Goal: Find contact information: Find contact information

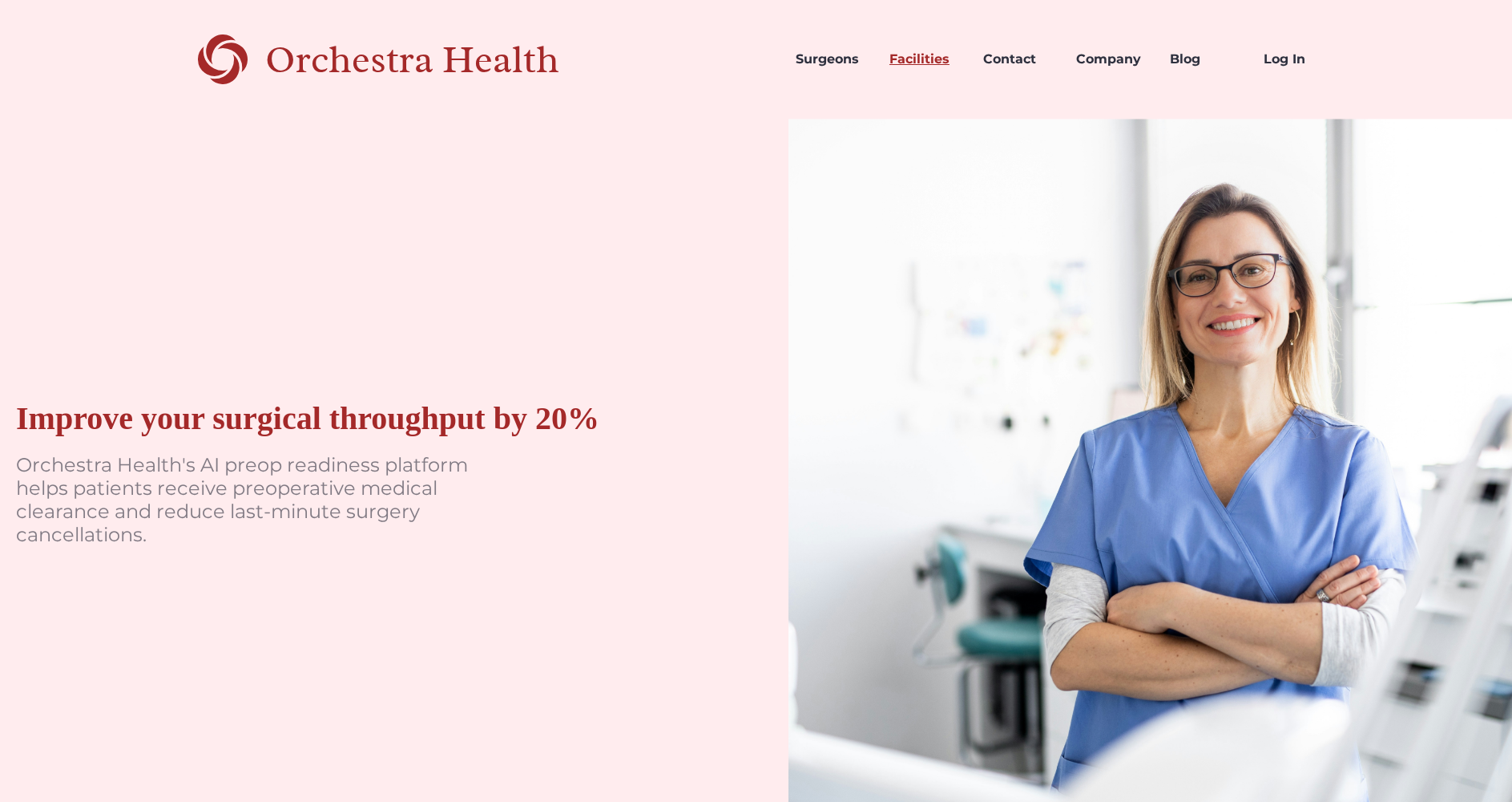
click at [921, 60] on link "Facilities" at bounding box center [923, 59] width 94 height 55
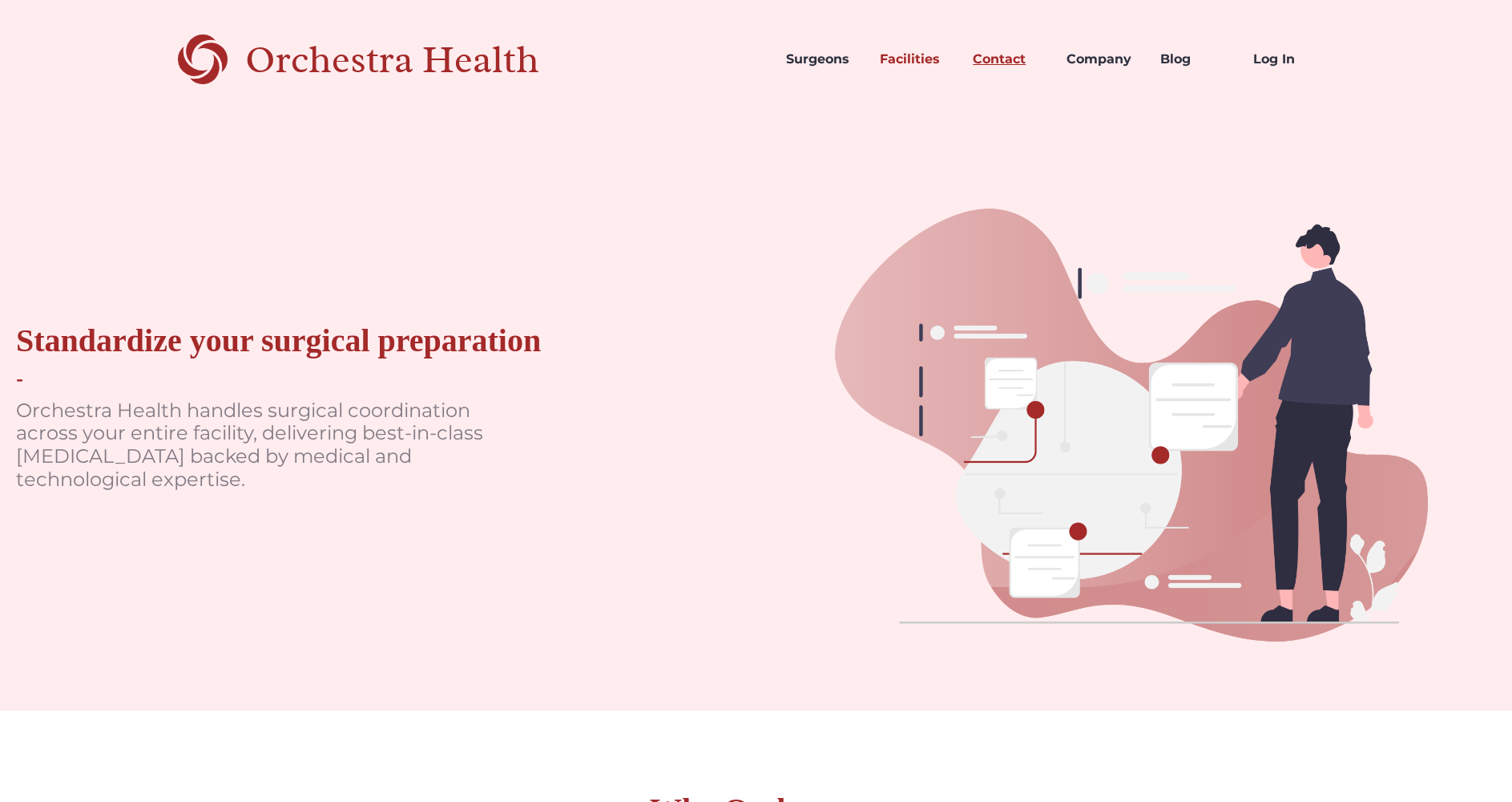
click at [1002, 53] on link "Contact" at bounding box center [1007, 59] width 94 height 55
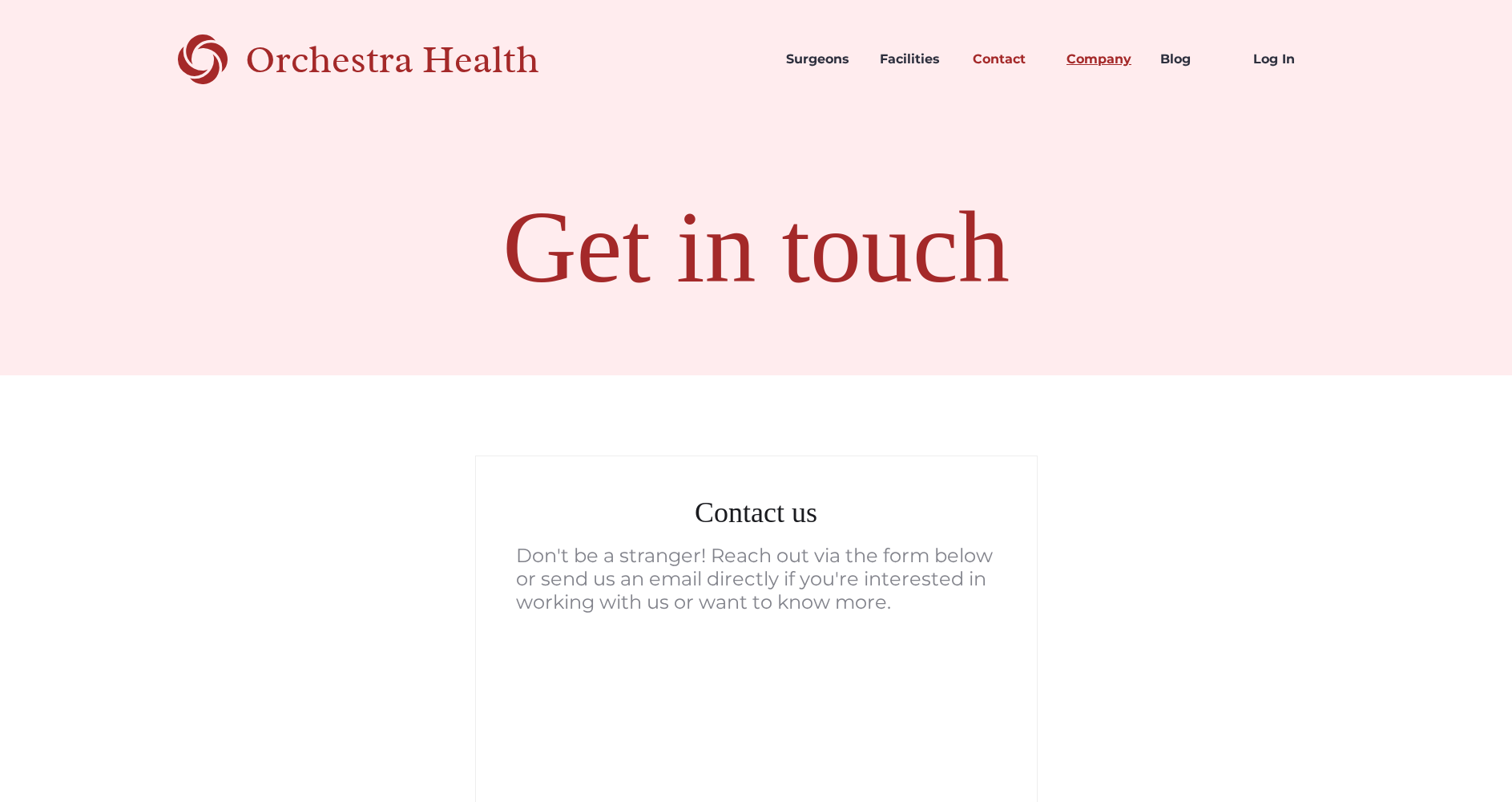
click at [1087, 57] on link "Company" at bounding box center [1100, 59] width 94 height 55
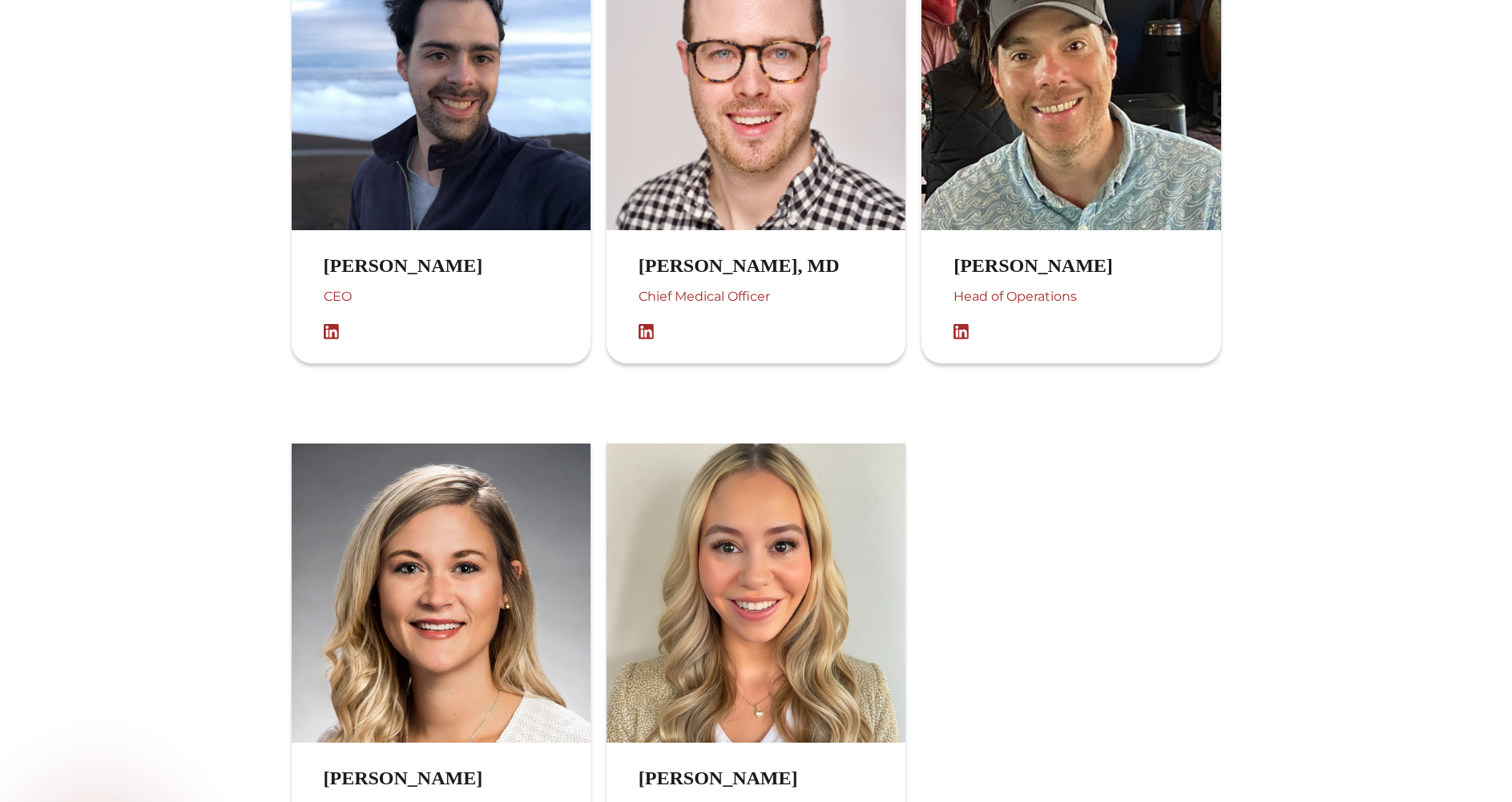
scroll to position [1351, 0]
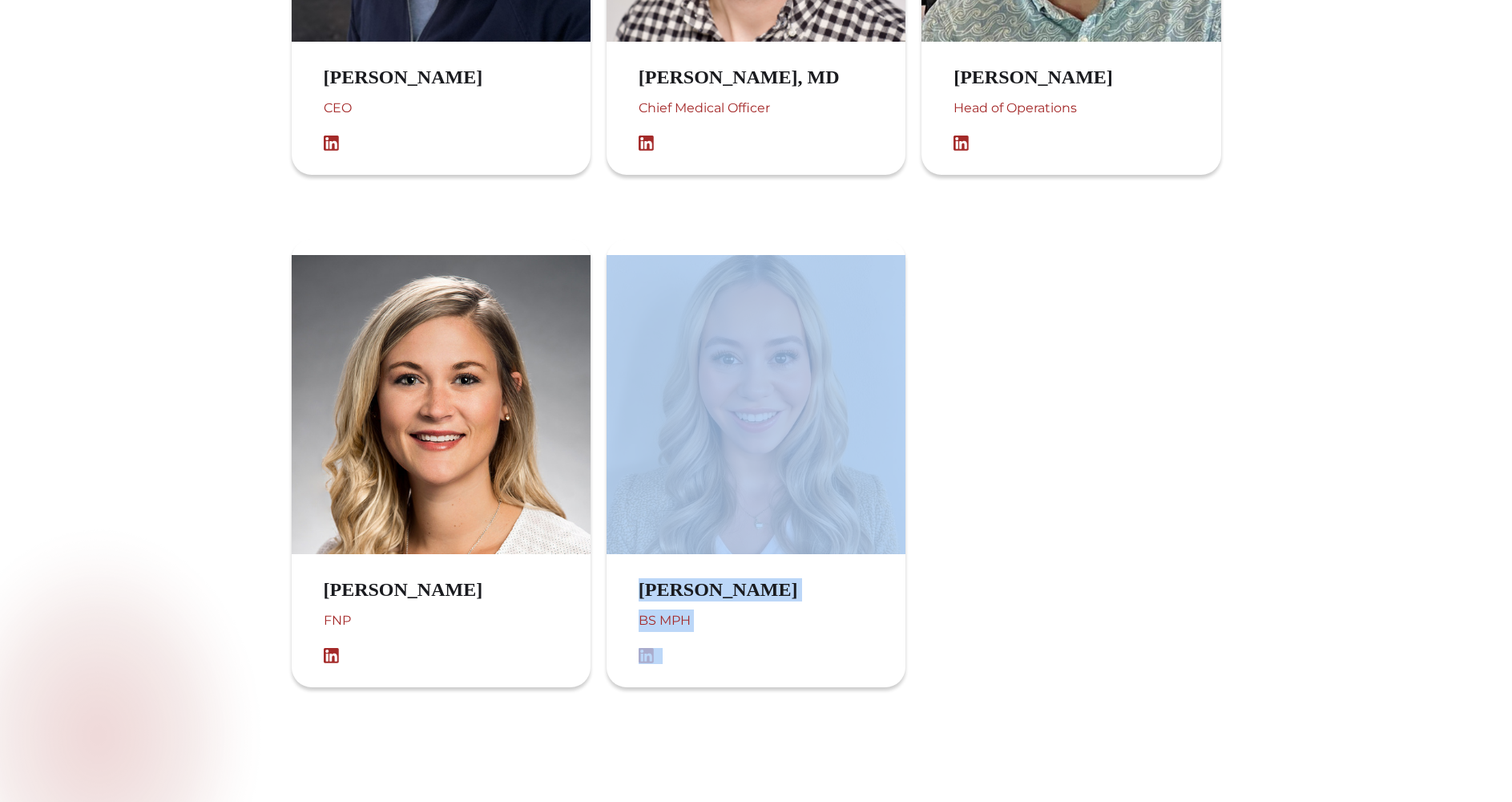
drag, startPoint x: 989, startPoint y: 603, endPoint x: 672, endPoint y: 288, distance: 446.9
click at [672, 288] on div "[PERSON_NAME] FNP [PERSON_NAME] BS MPH" at bounding box center [756, 463] width 961 height 480
click at [1185, 344] on div at bounding box center [1071, 463] width 299 height 448
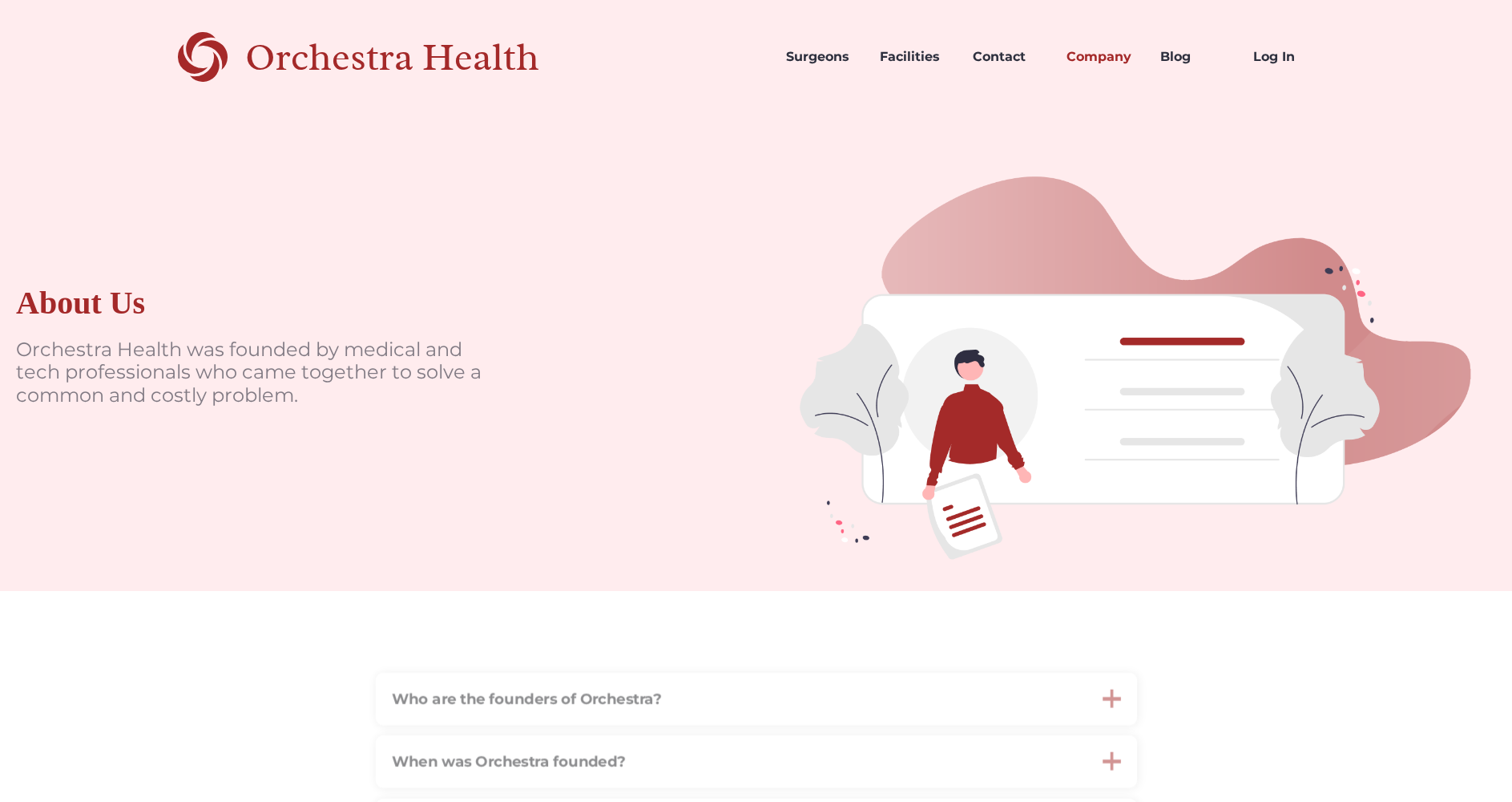
scroll to position [0, 0]
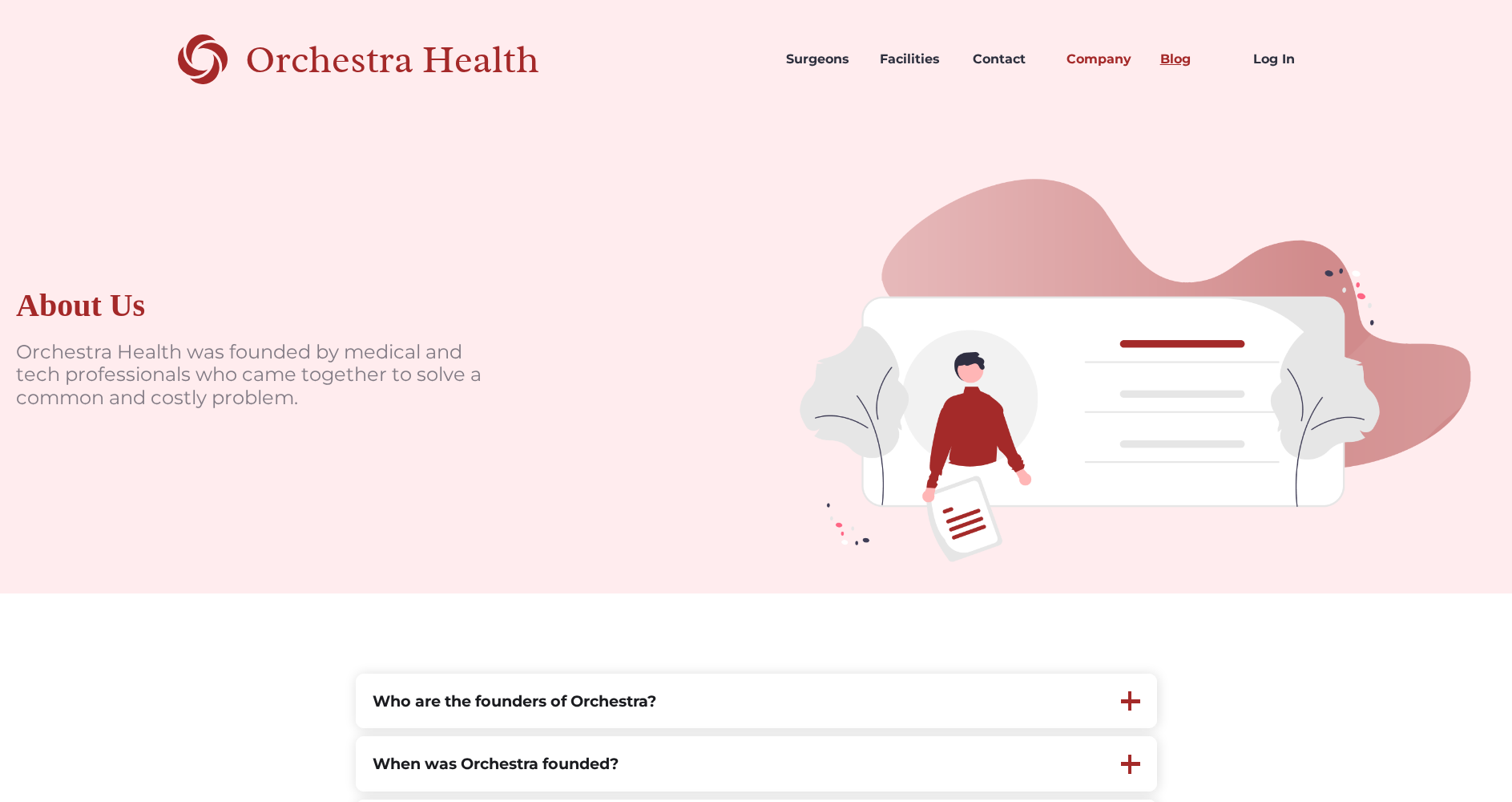
click at [1174, 61] on link "Blog" at bounding box center [1194, 59] width 94 height 55
